Goal: Check status: Check status

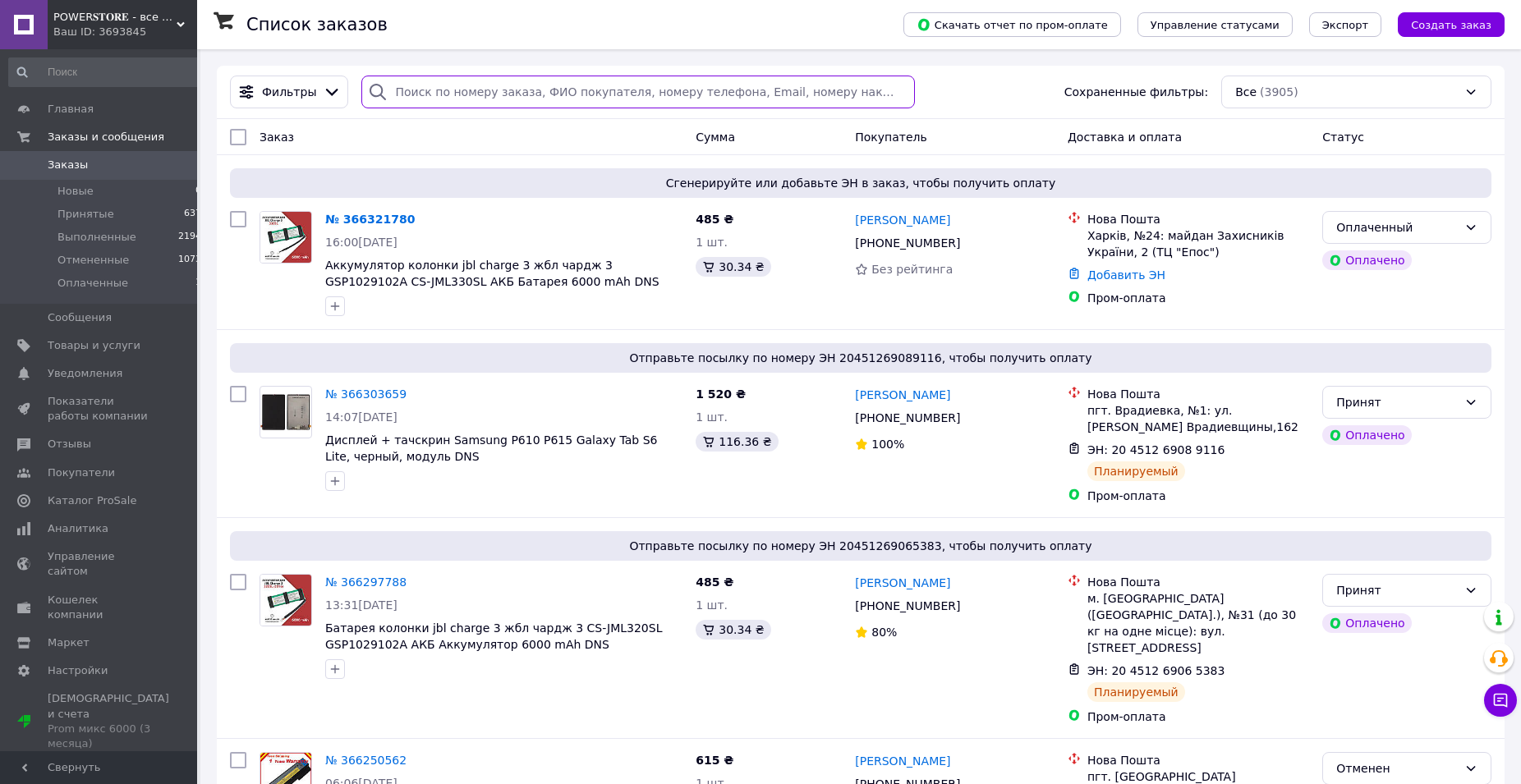
click at [442, 93] on input "search" at bounding box center [638, 92] width 554 height 33
paste input "Паньків"
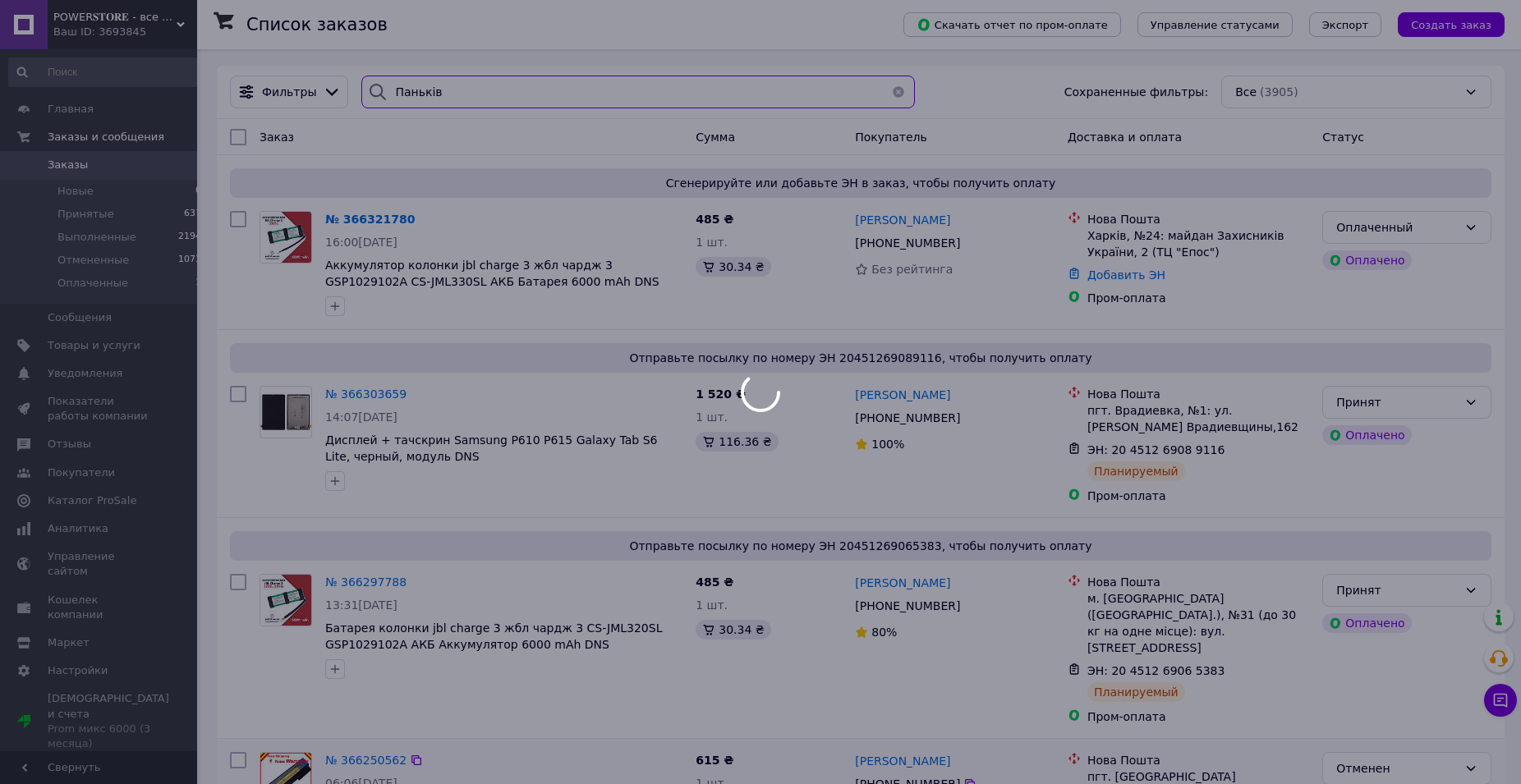
type input "Паньків"
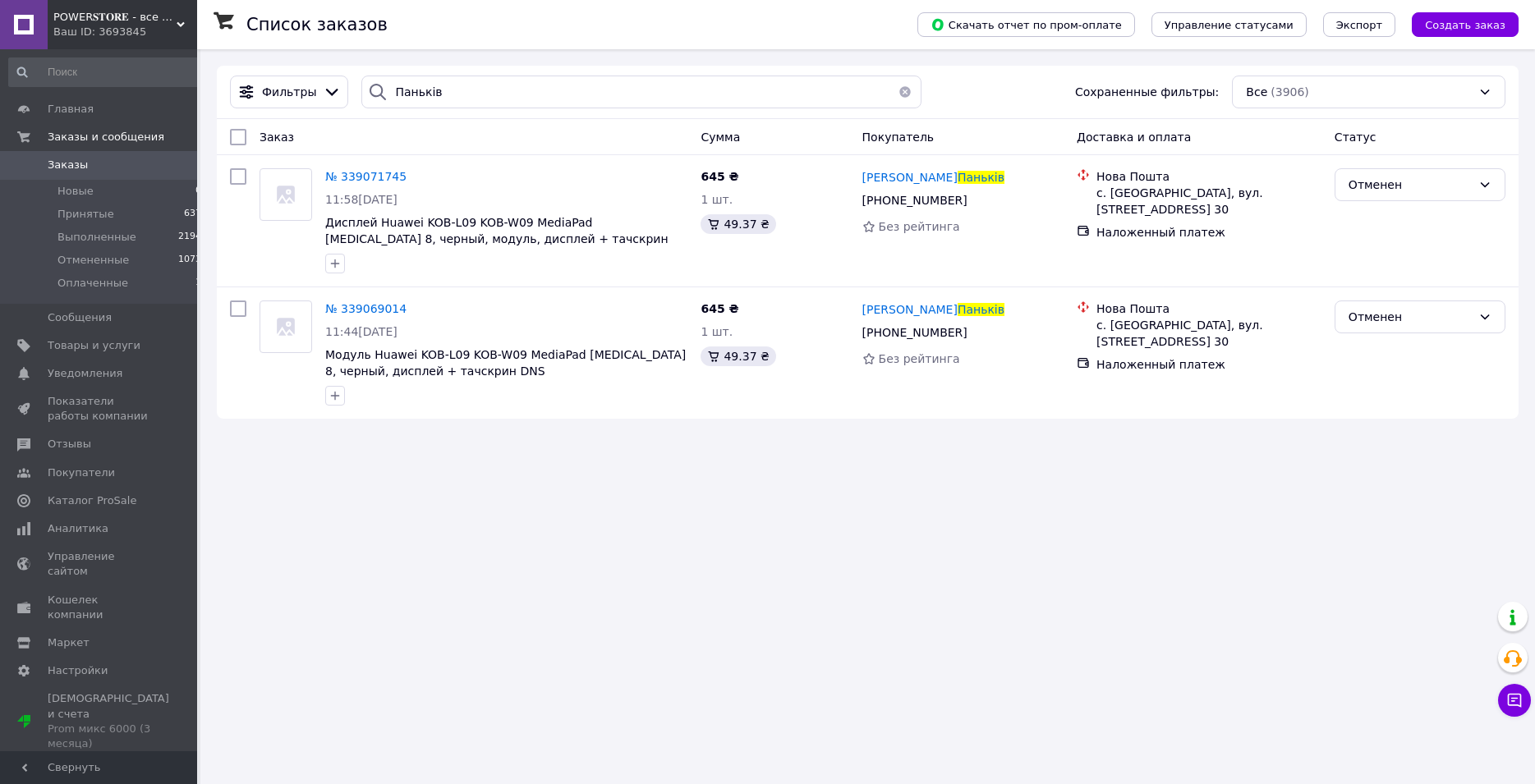
click at [83, 153] on link "Заказы 0" at bounding box center [105, 165] width 211 height 27
